Goal: Navigation & Orientation: Find specific page/section

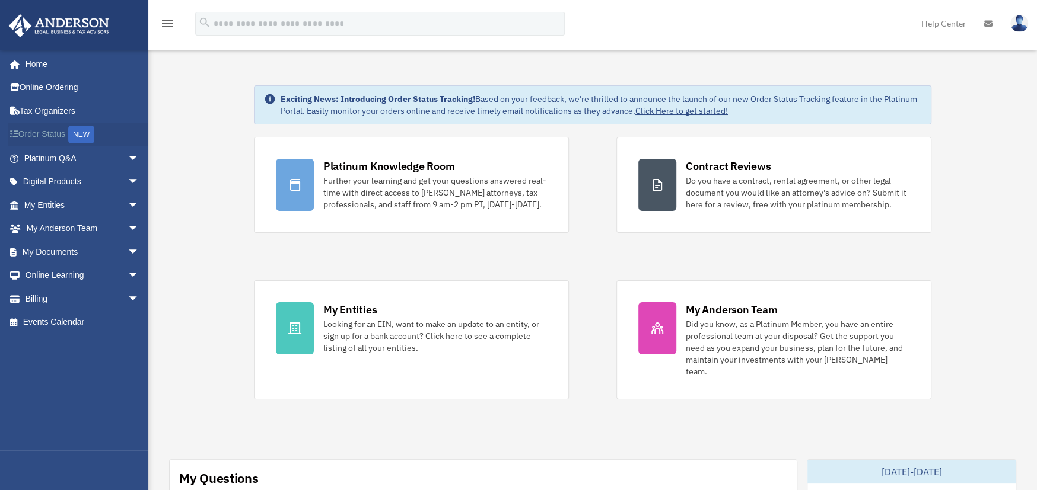
click at [49, 135] on link "Order Status NEW" at bounding box center [82, 135] width 149 height 24
click at [127, 228] on span "arrow_drop_down" at bounding box center [139, 229] width 24 height 24
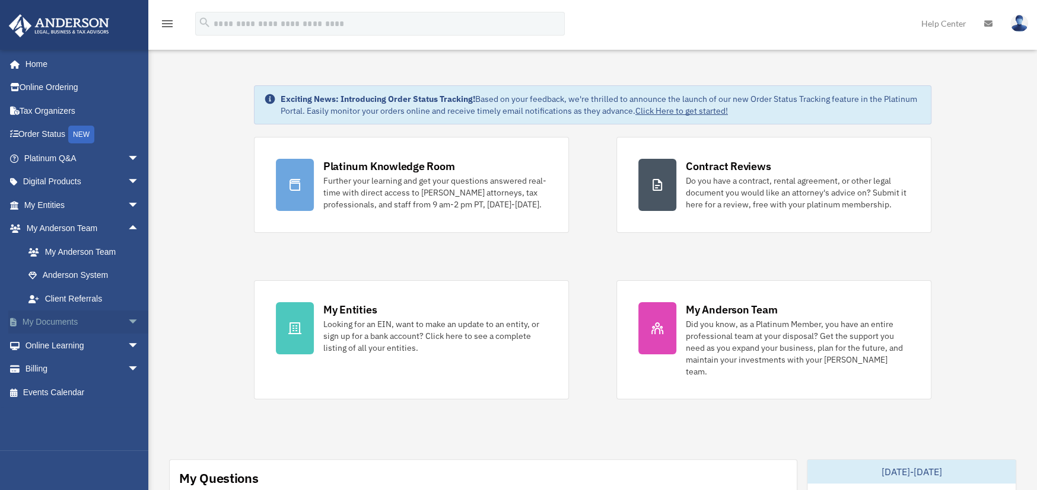
click at [127, 317] on span "arrow_drop_down" at bounding box center [139, 323] width 24 height 24
click at [35, 63] on link "Home" at bounding box center [82, 64] width 149 height 24
